Goal: Task Accomplishment & Management: Manage account settings

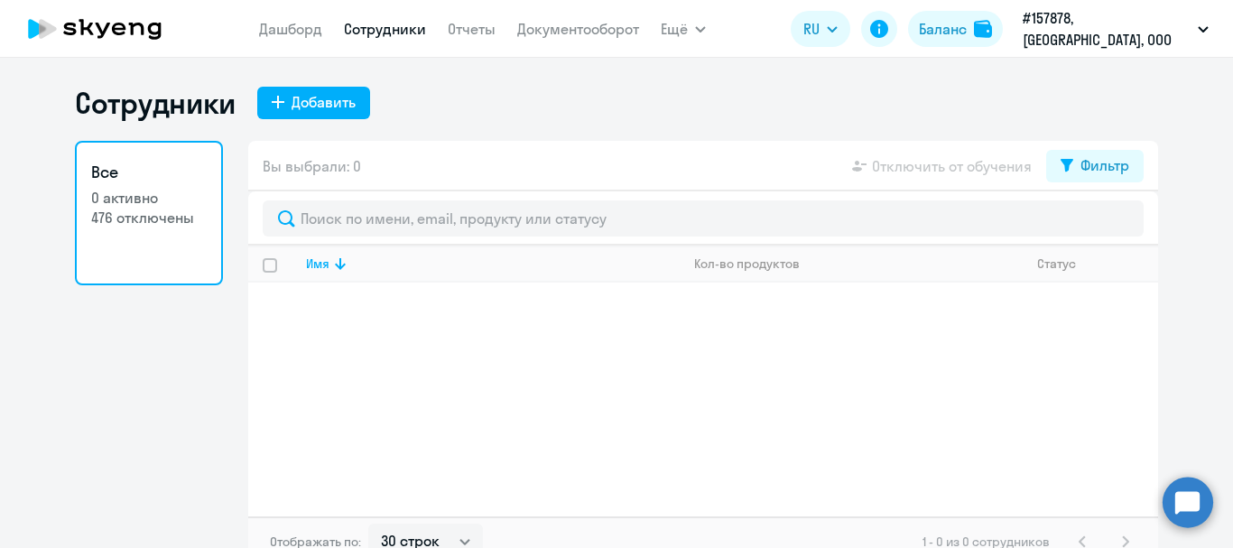
select select "30"
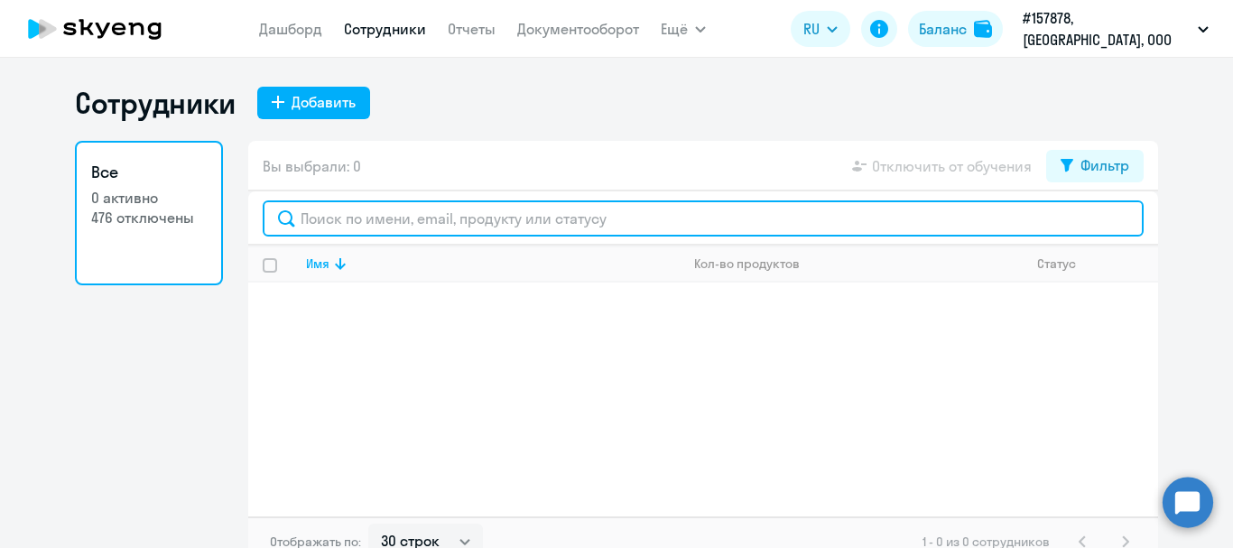
click at [415, 219] on input "text" at bounding box center [703, 218] width 881 height 36
type input "t"
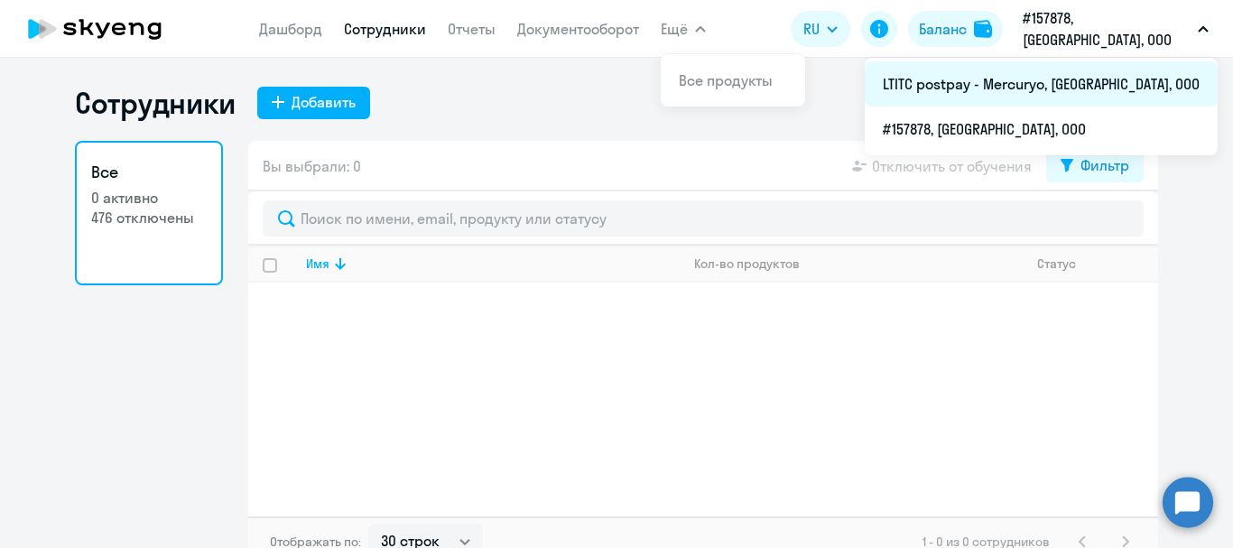
click at [1039, 75] on li "LTITC postpay - Mercuryo, [GEOGRAPHIC_DATA], ООО" at bounding box center [1041, 83] width 353 height 45
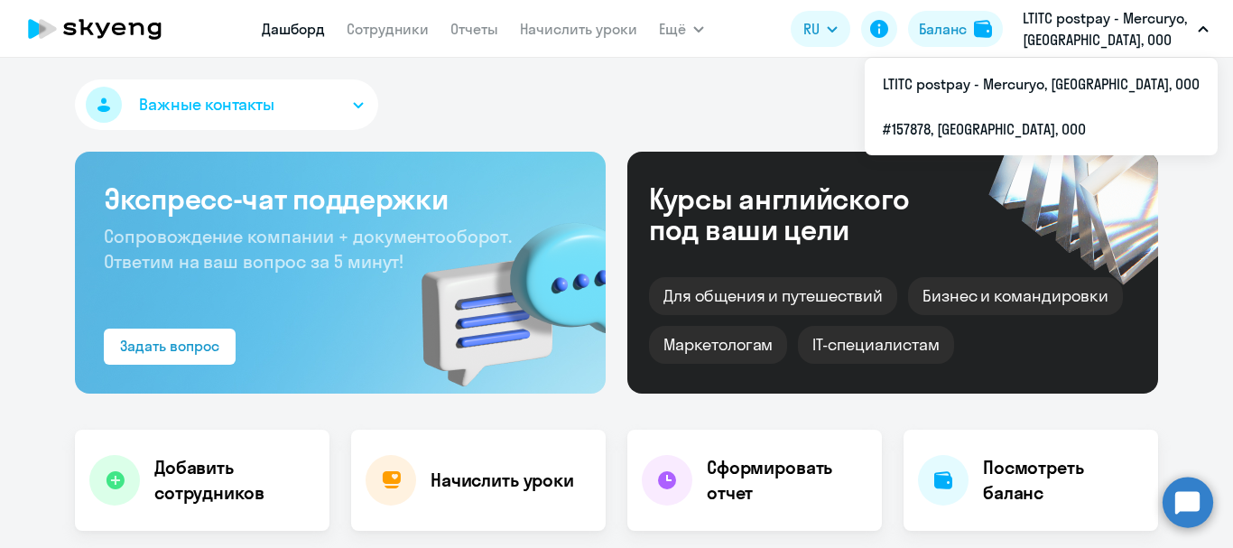
select select "30"
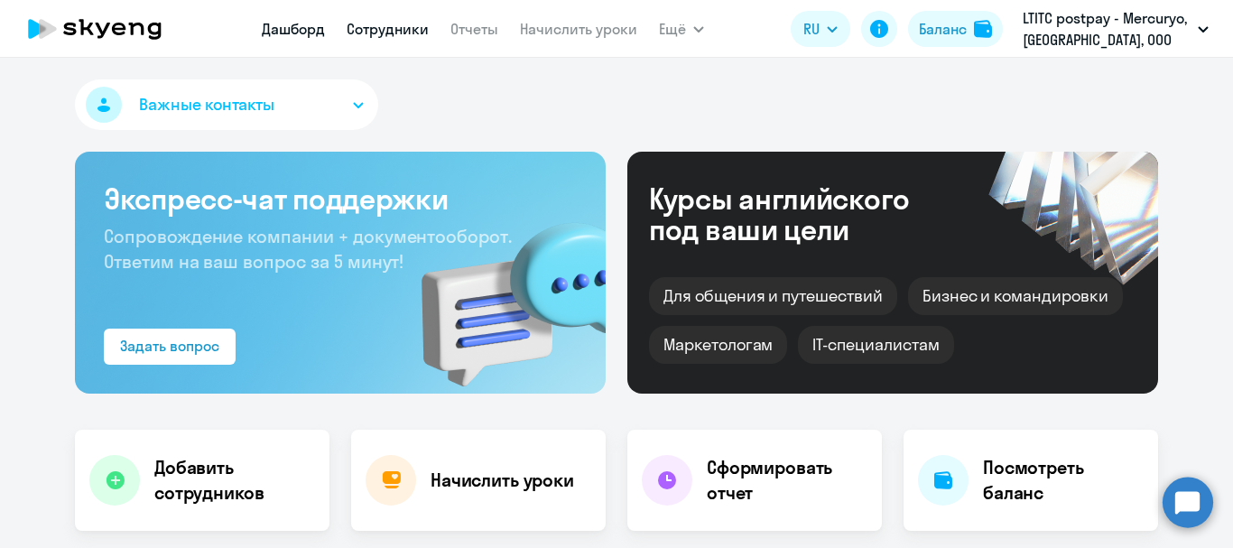
click at [390, 23] on link "Сотрудники" at bounding box center [388, 29] width 82 height 18
select select "30"
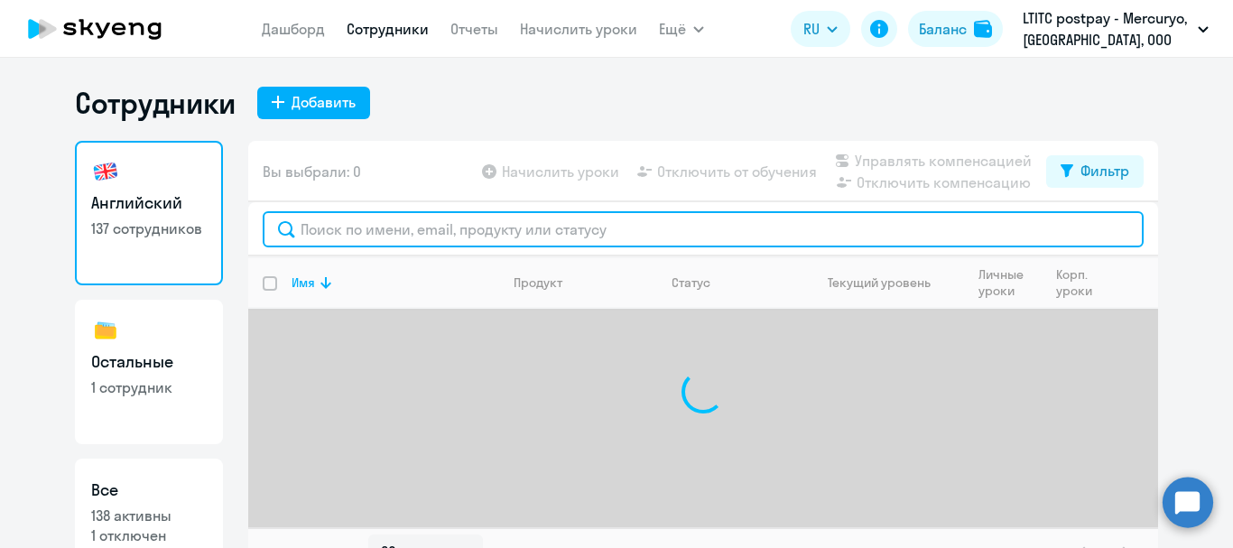
click at [356, 224] on input "text" at bounding box center [703, 229] width 881 height 36
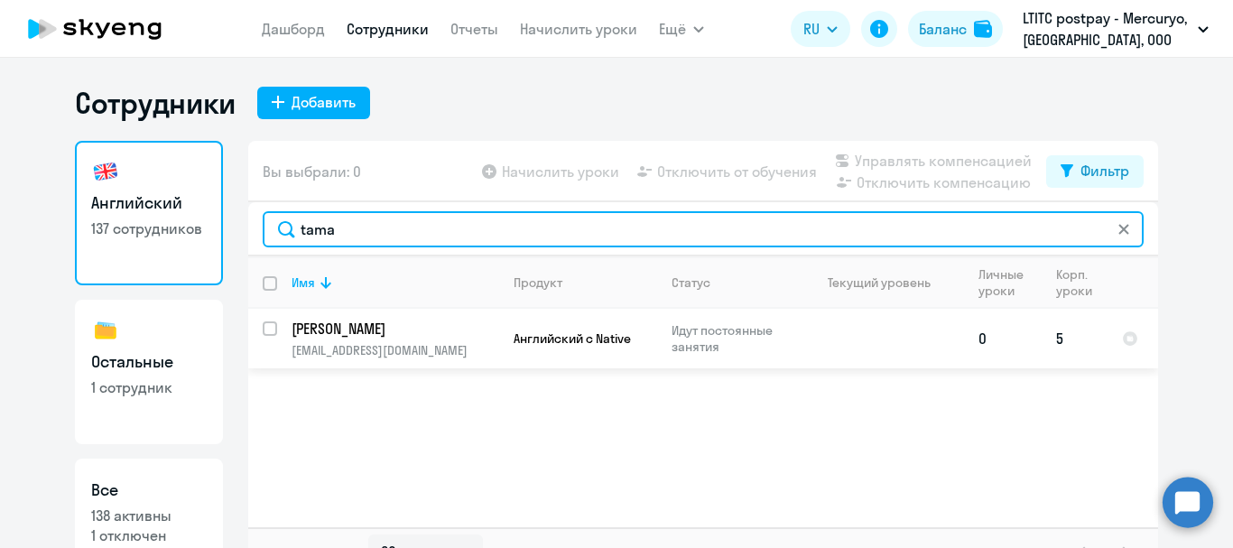
type input "tama"
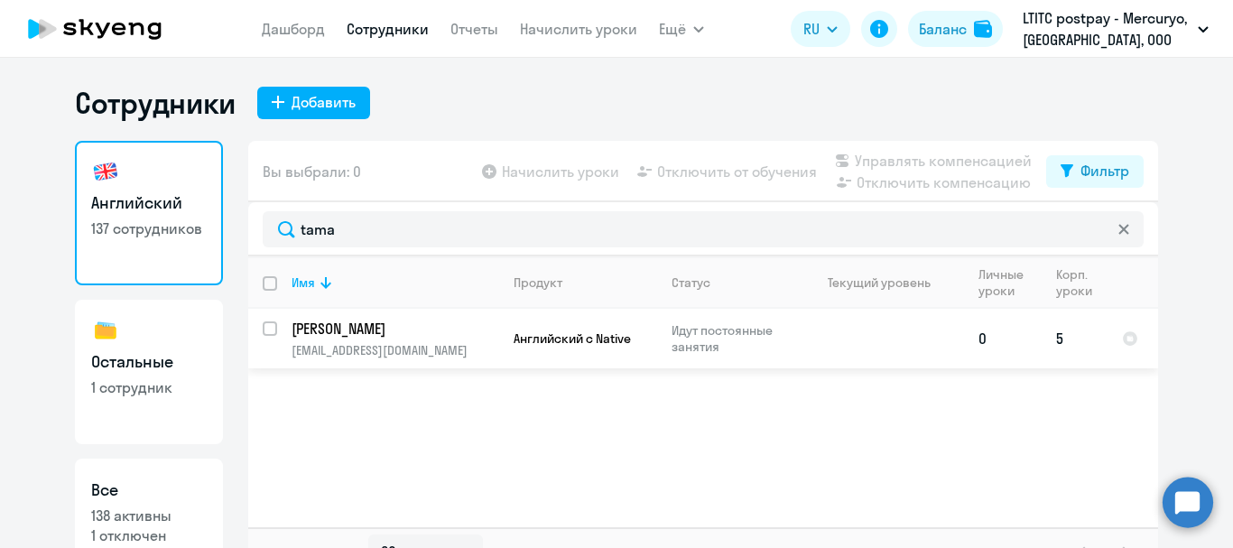
click at [263, 328] on input "select row 38665950" at bounding box center [281, 339] width 36 height 36
checkbox input "true"
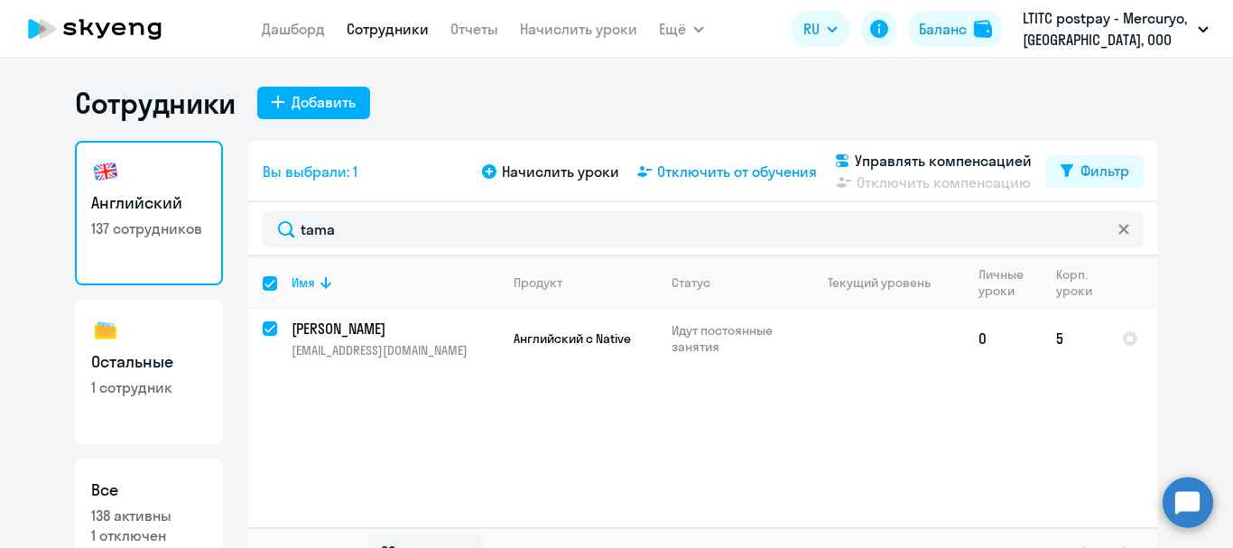
click at [700, 172] on span "Отключить от обучения" at bounding box center [737, 172] width 160 height 22
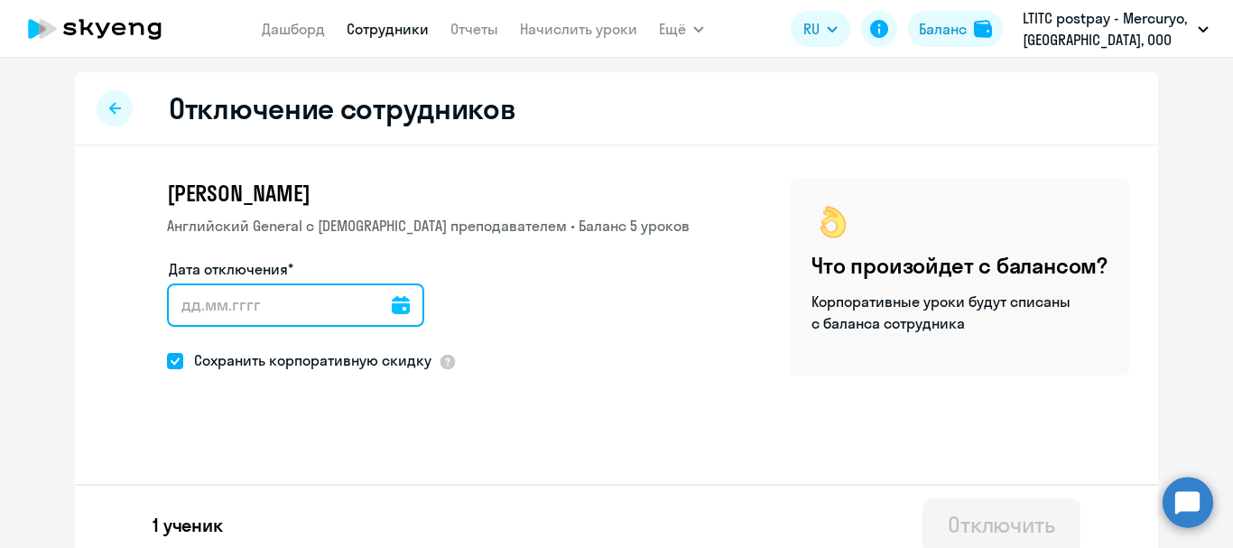
click at [237, 302] on input "Дата отключения*" at bounding box center [295, 305] width 257 height 43
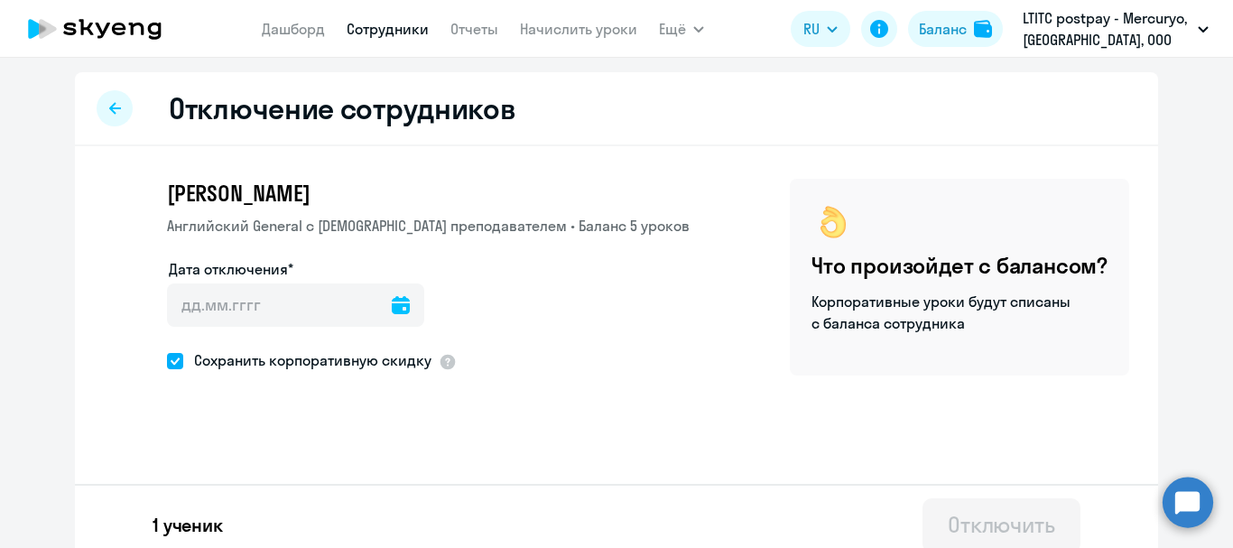
click at [392, 299] on icon at bounding box center [401, 305] width 18 height 18
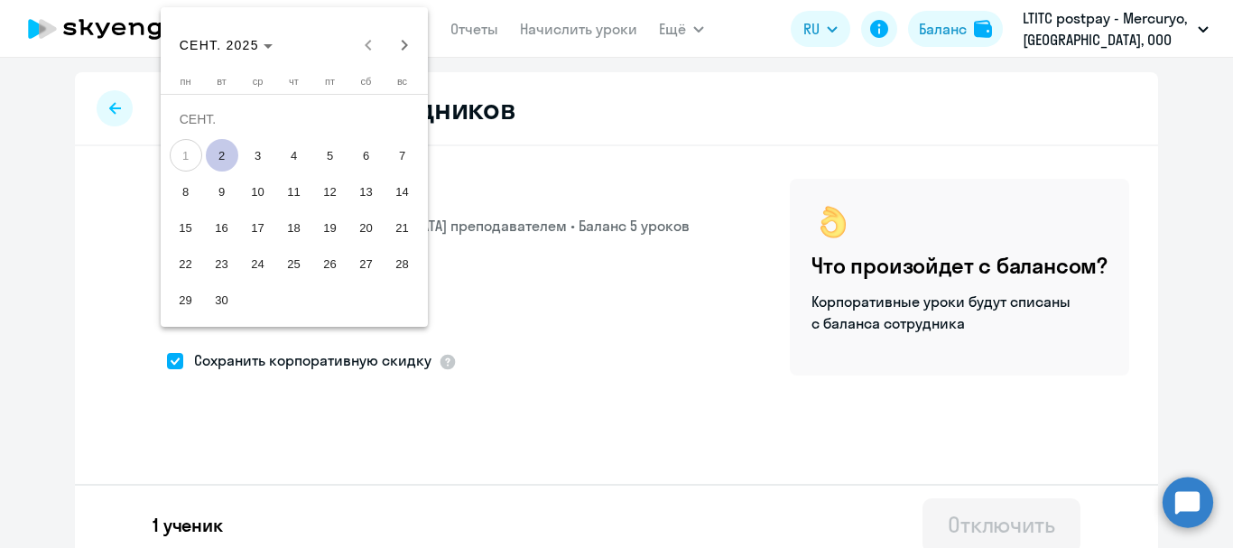
click at [219, 153] on span "2" at bounding box center [222, 155] width 33 height 33
type input "[DATE]"
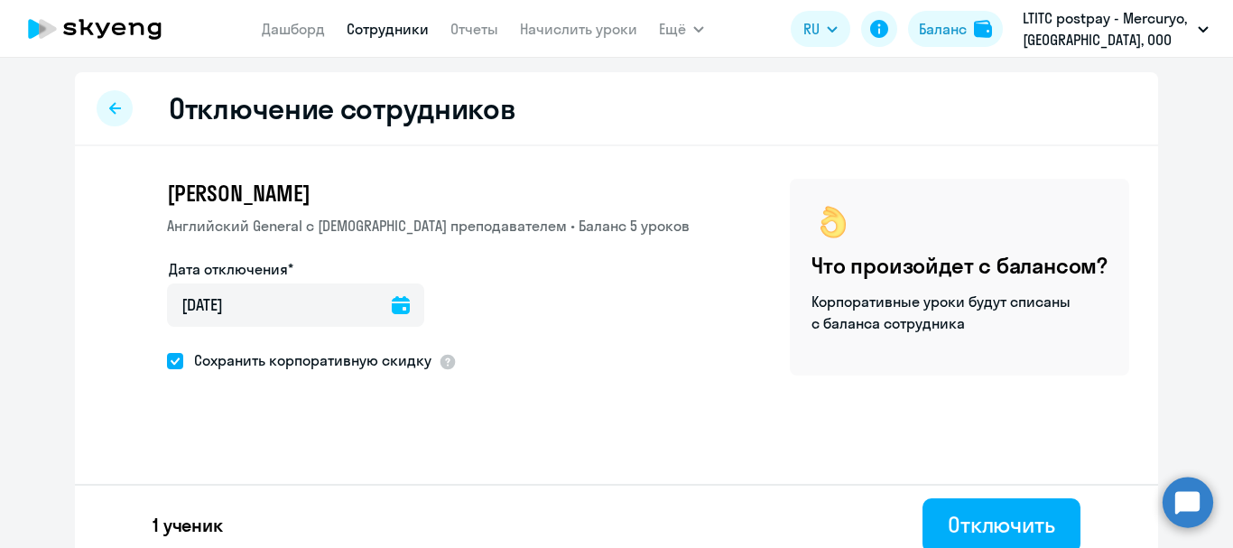
scroll to position [17, 0]
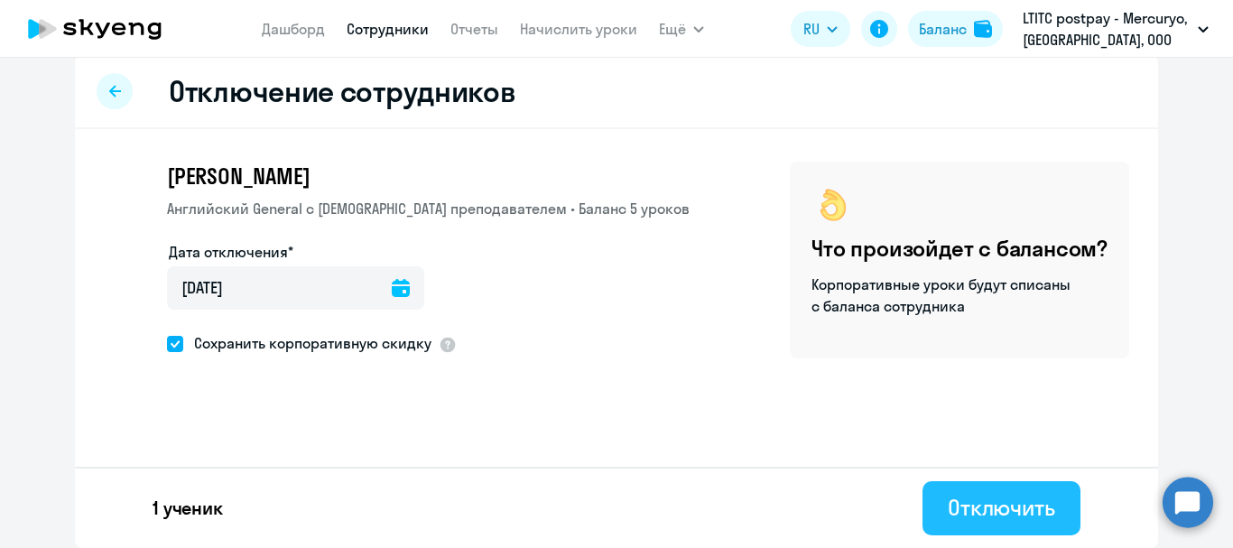
click at [995, 498] on div "Отключить" at bounding box center [1001, 507] width 107 height 29
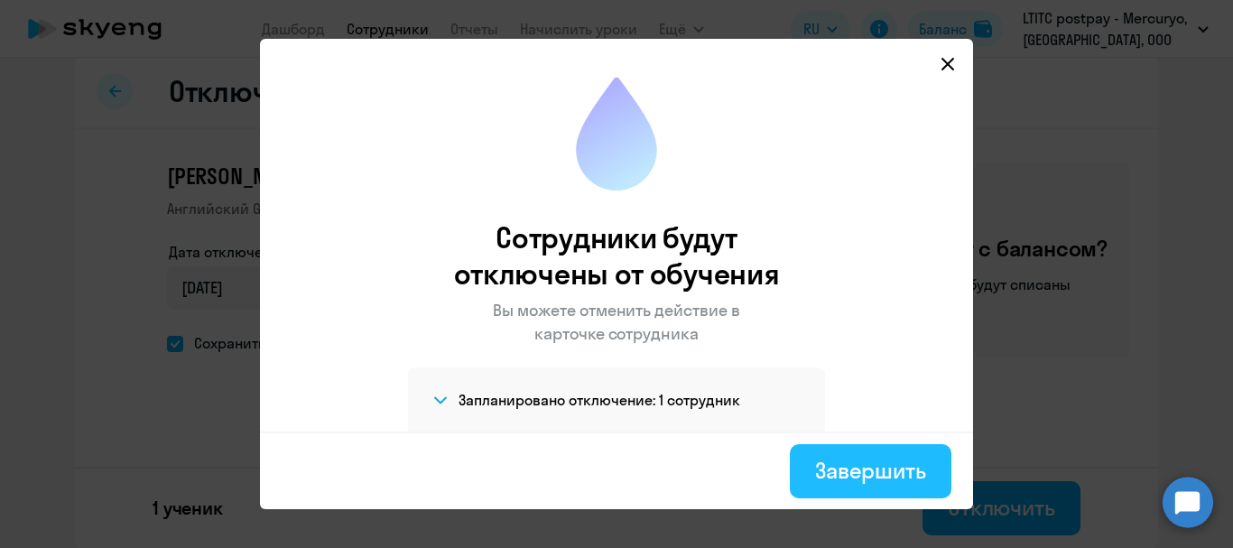
click at [901, 483] on div "Завершить" at bounding box center [870, 470] width 111 height 29
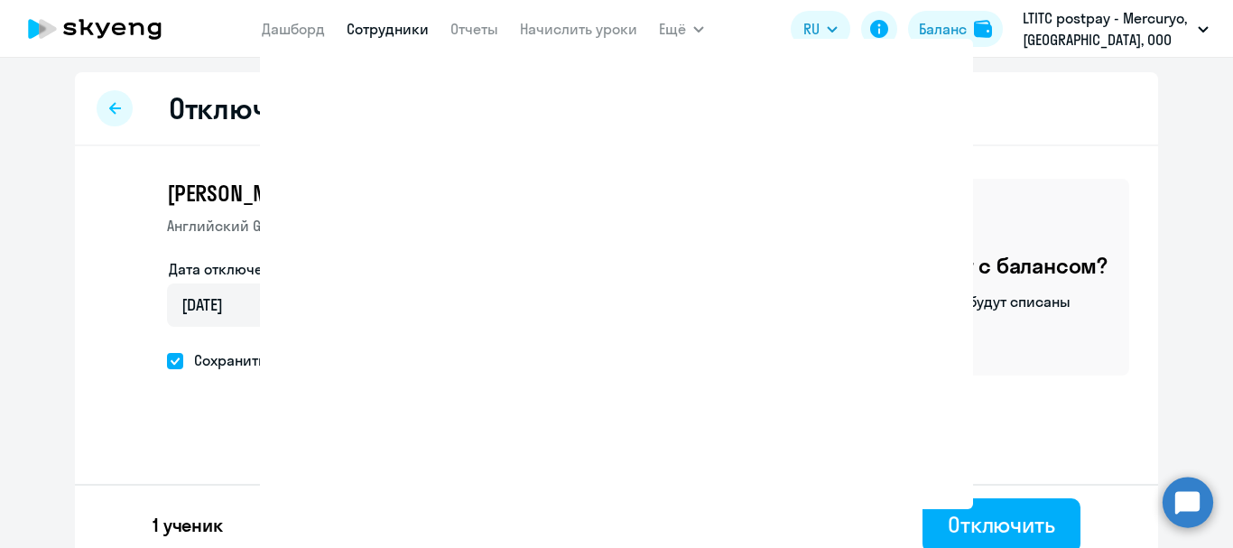
select select "30"
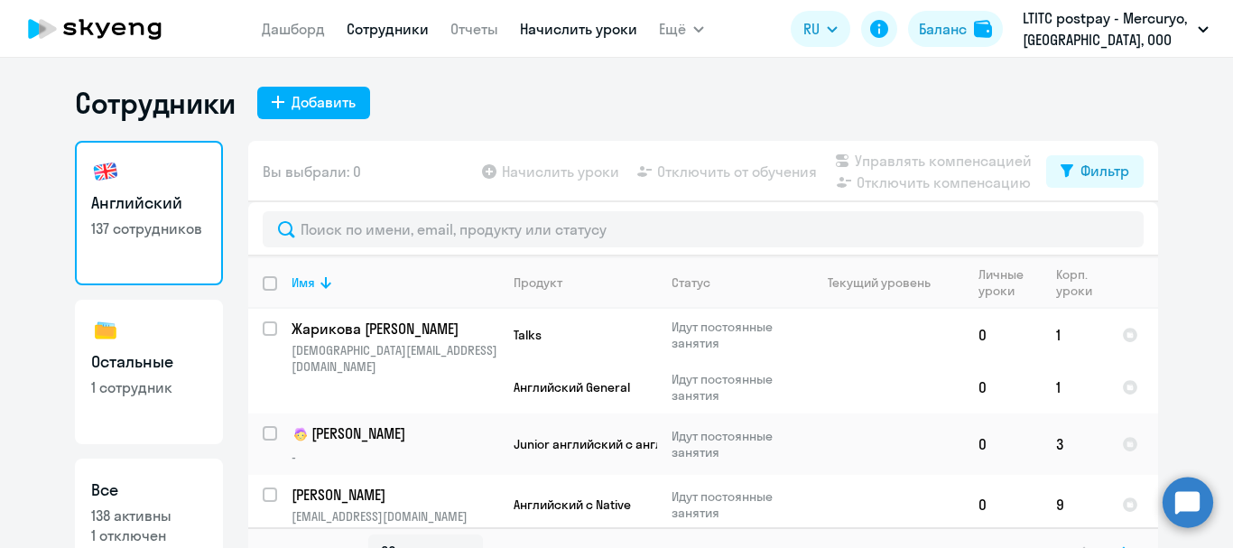
click at [535, 24] on link "Начислить уроки" at bounding box center [578, 29] width 117 height 18
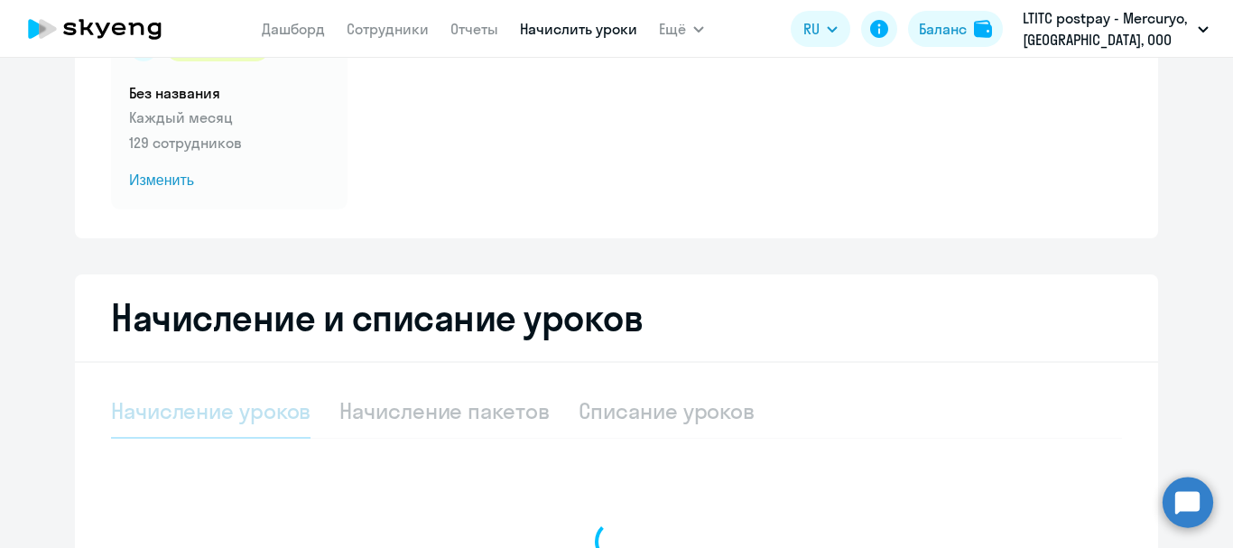
select select "10"
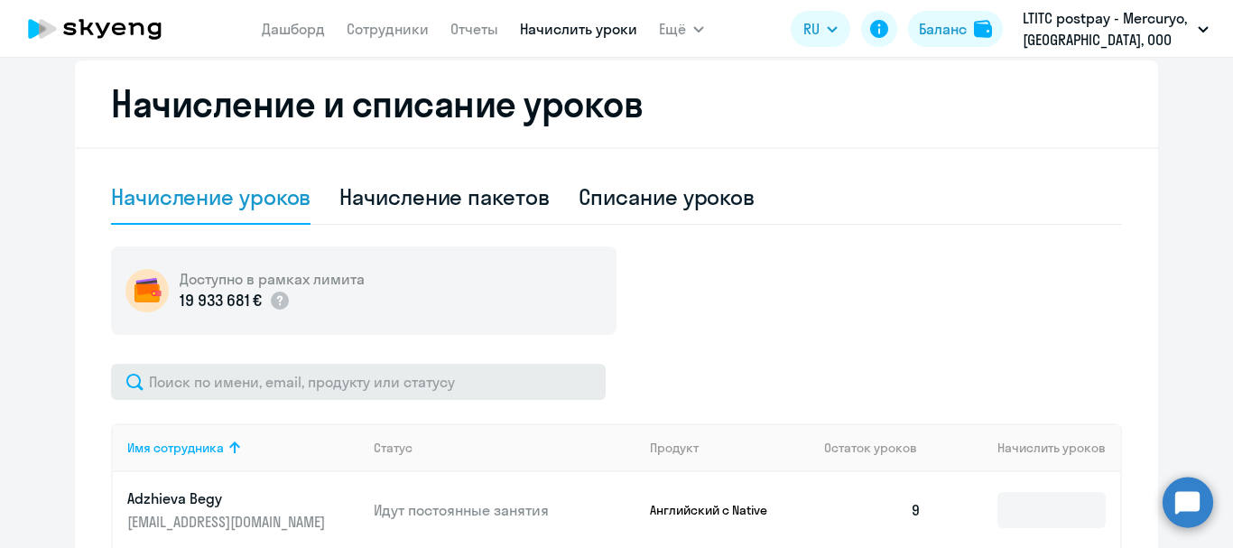
scroll to position [451, 0]
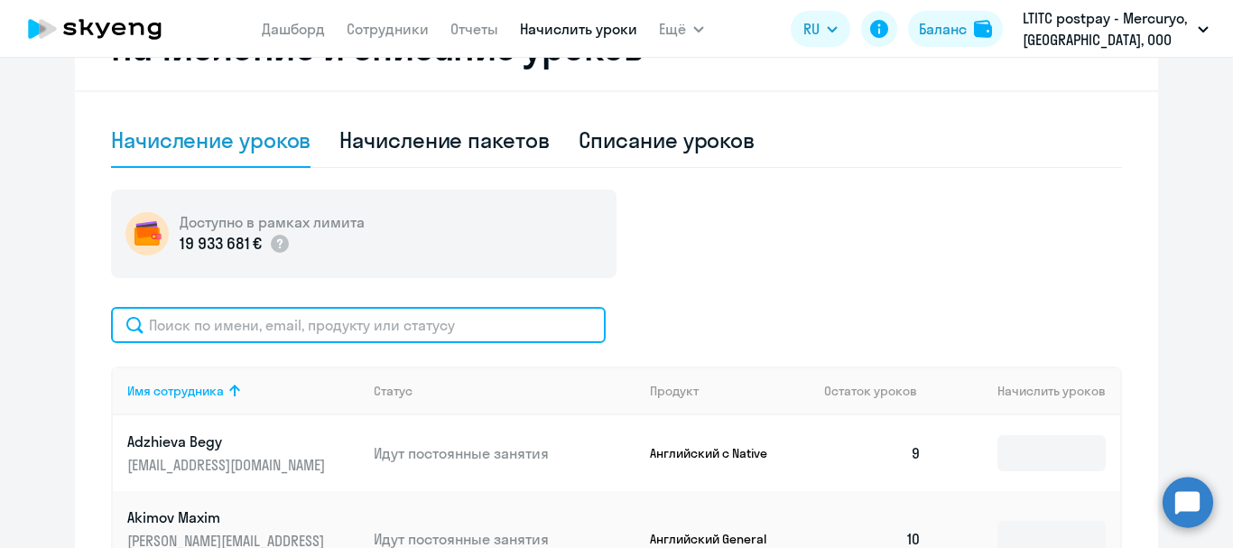
click at [376, 335] on input "text" at bounding box center [358, 325] width 495 height 36
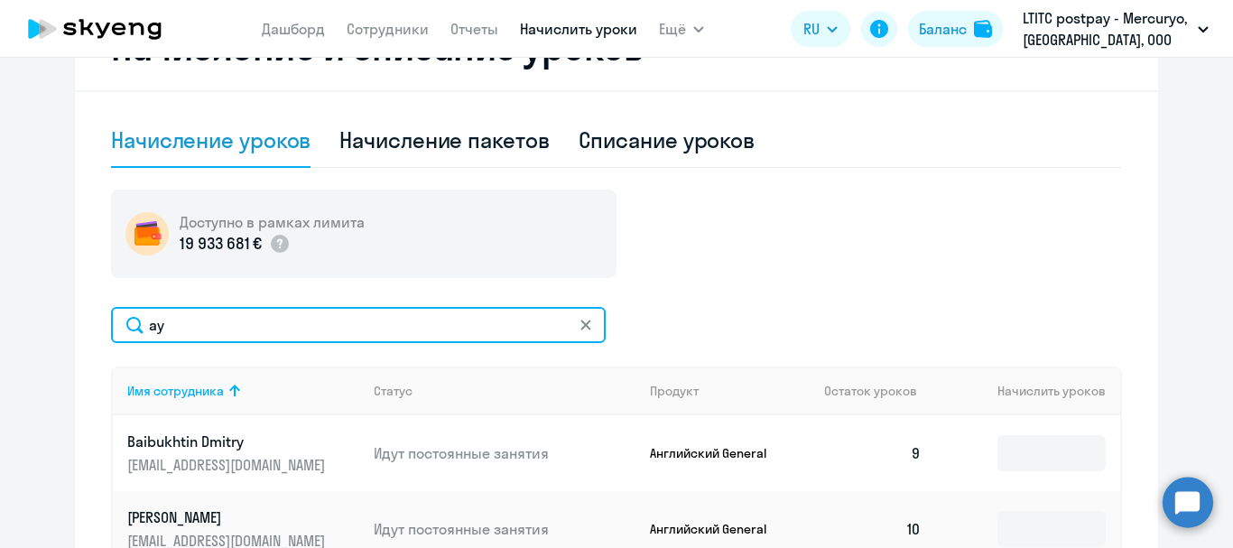
type input "a"
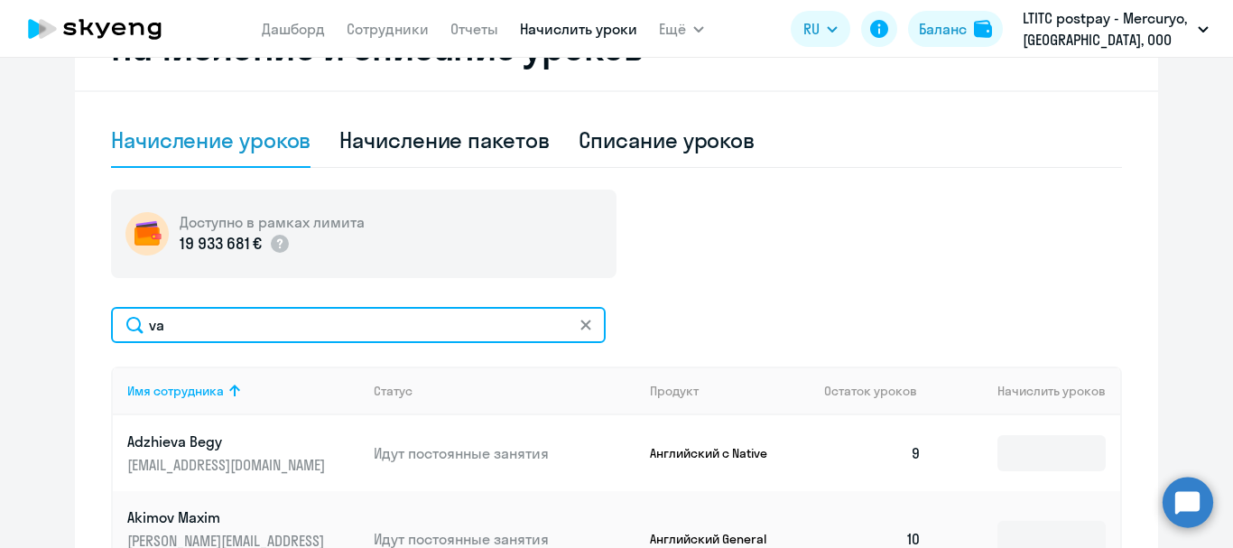
type input "vay"
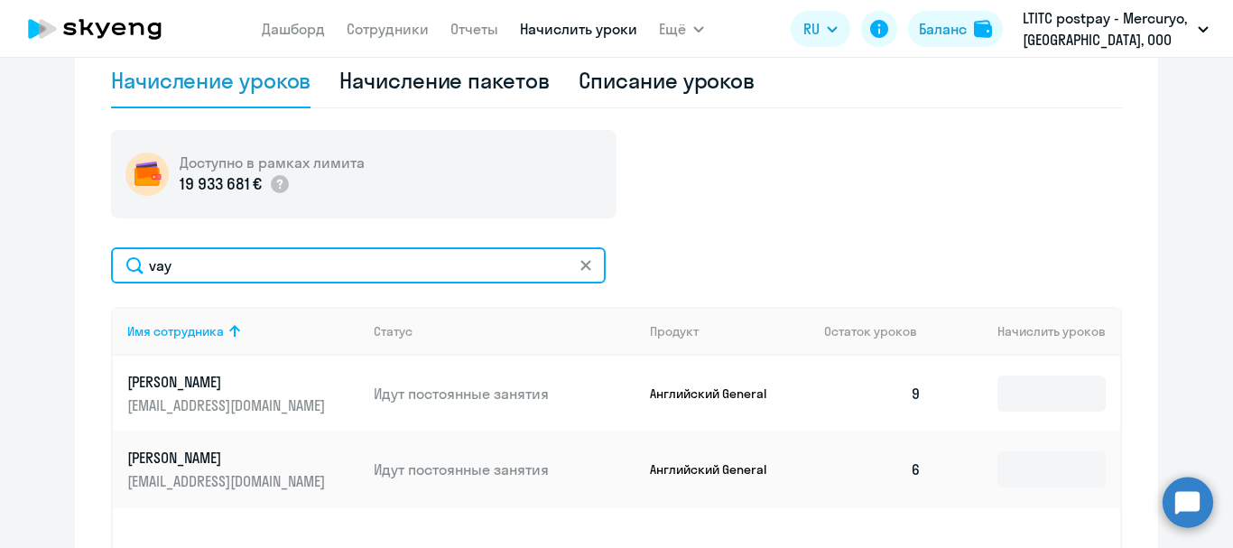
scroll to position [542, 0]
